Goal: Navigation & Orientation: Find specific page/section

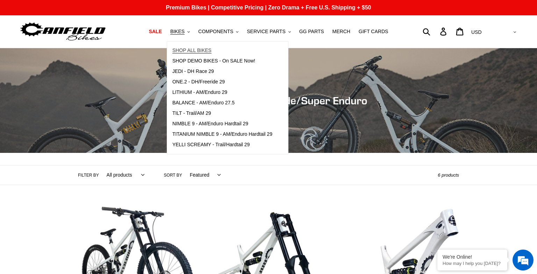
click at [192, 48] on span "SHOP ALL BIKES" at bounding box center [191, 51] width 39 height 6
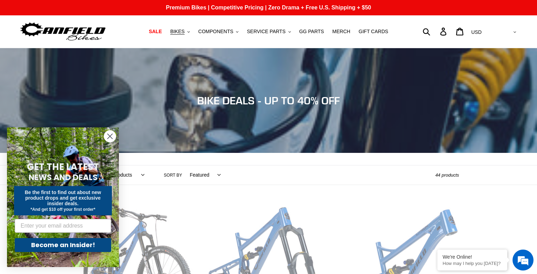
click at [87, 35] on img at bounding box center [62, 32] width 87 height 22
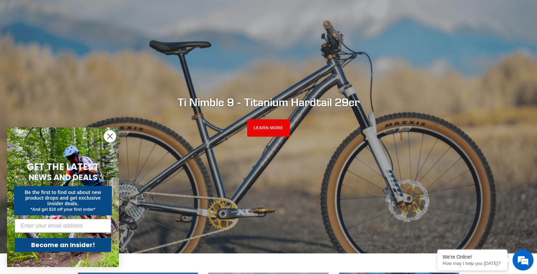
scroll to position [76, 0]
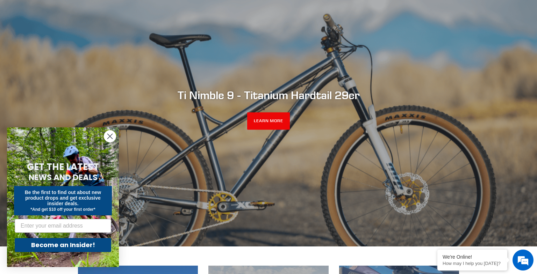
click at [112, 136] on circle "Close dialog" at bounding box center [110, 137] width 12 height 12
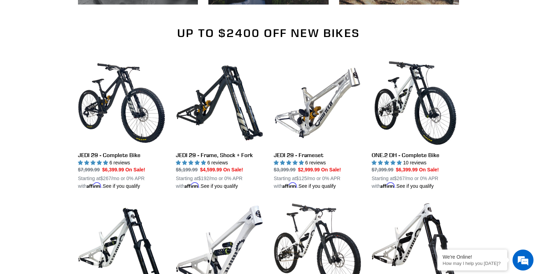
scroll to position [738, 0]
